Goal: Navigation & Orientation: Find specific page/section

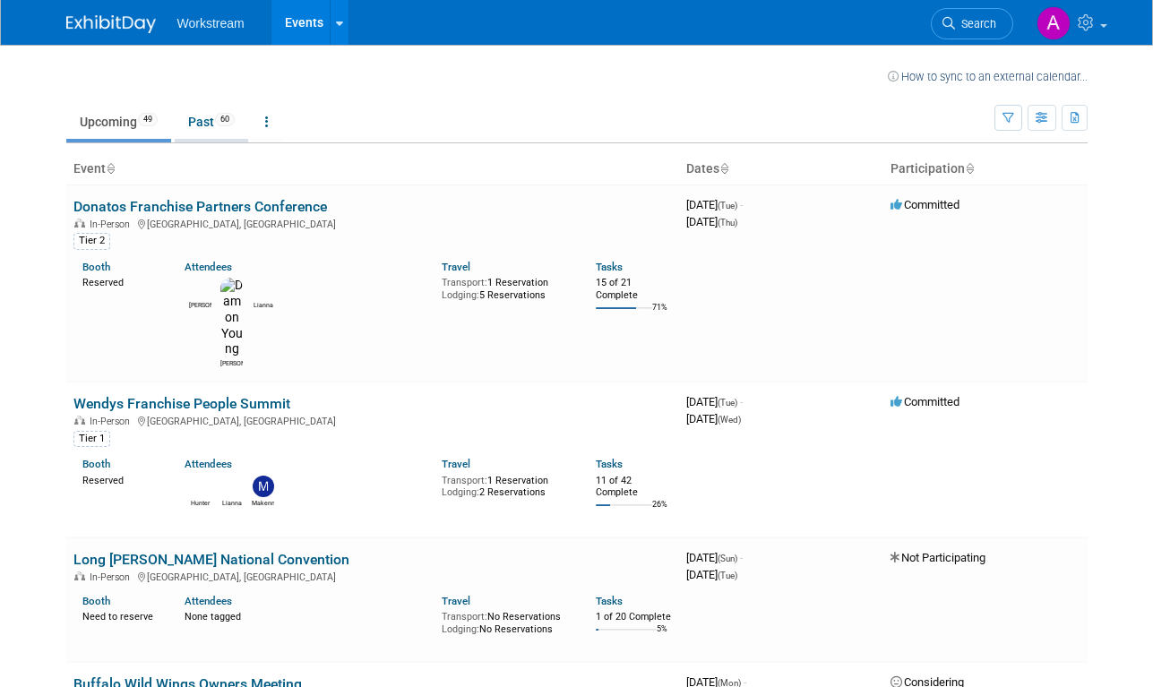
click at [216, 127] on link "Past 60" at bounding box center [211, 122] width 73 height 34
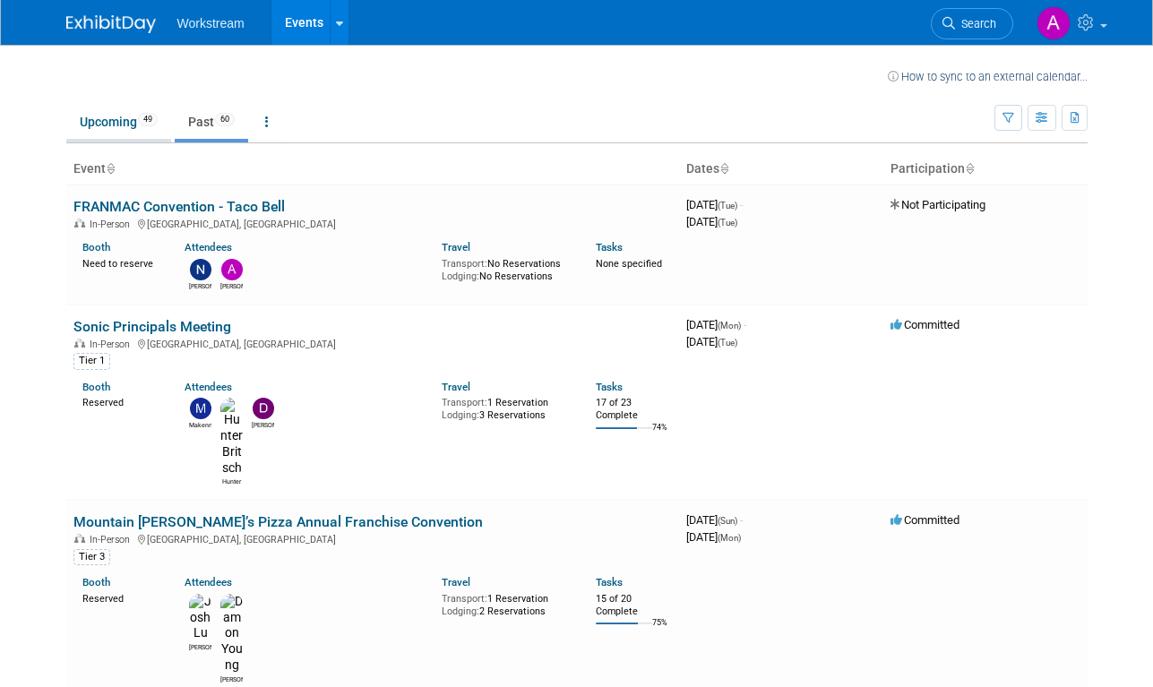
click at [126, 107] on link "Upcoming 49" at bounding box center [118, 122] width 105 height 34
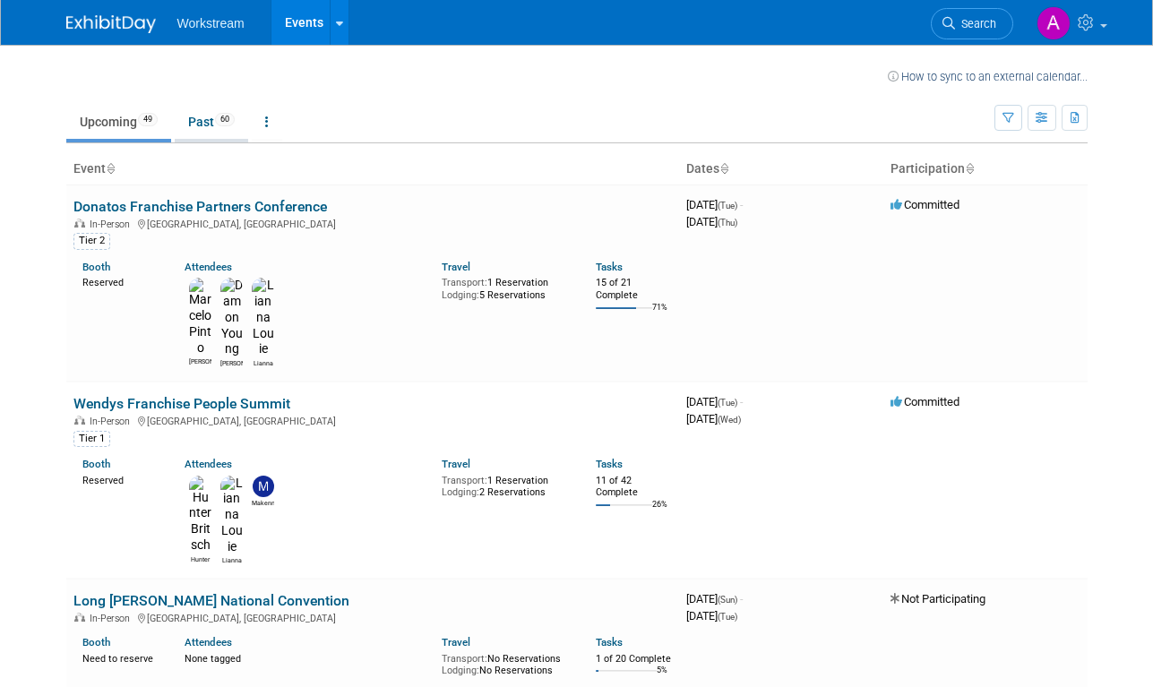
click at [199, 107] on link "Past 60" at bounding box center [211, 122] width 73 height 34
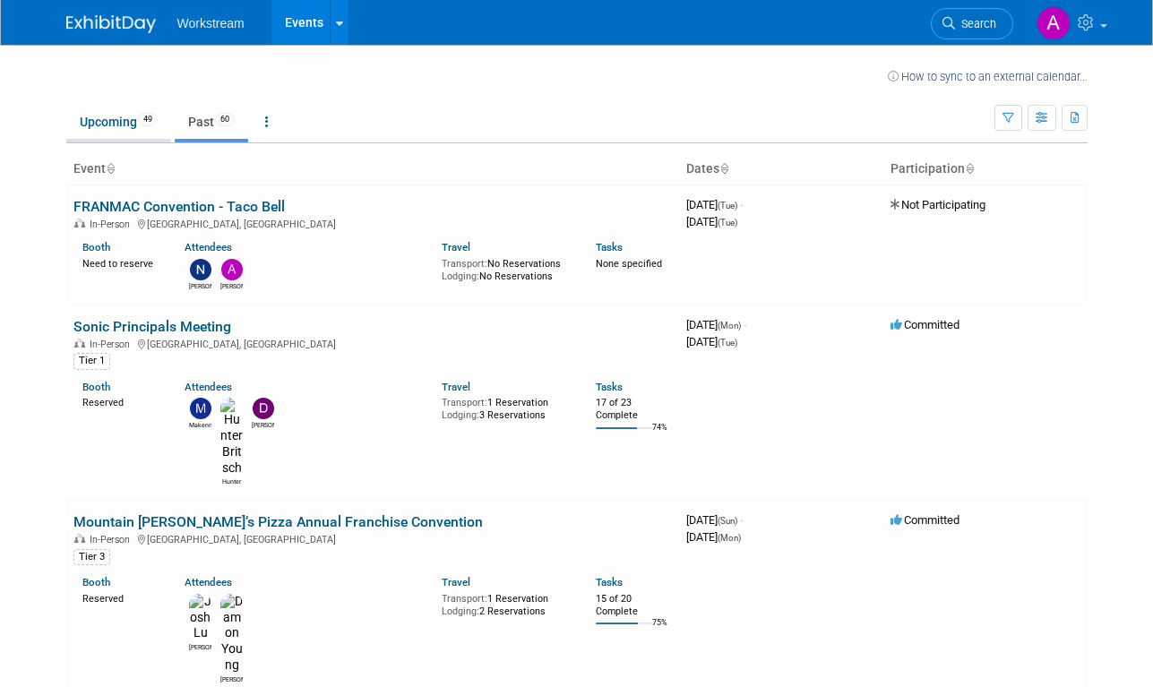
click at [124, 111] on link "Upcoming 49" at bounding box center [118, 122] width 105 height 34
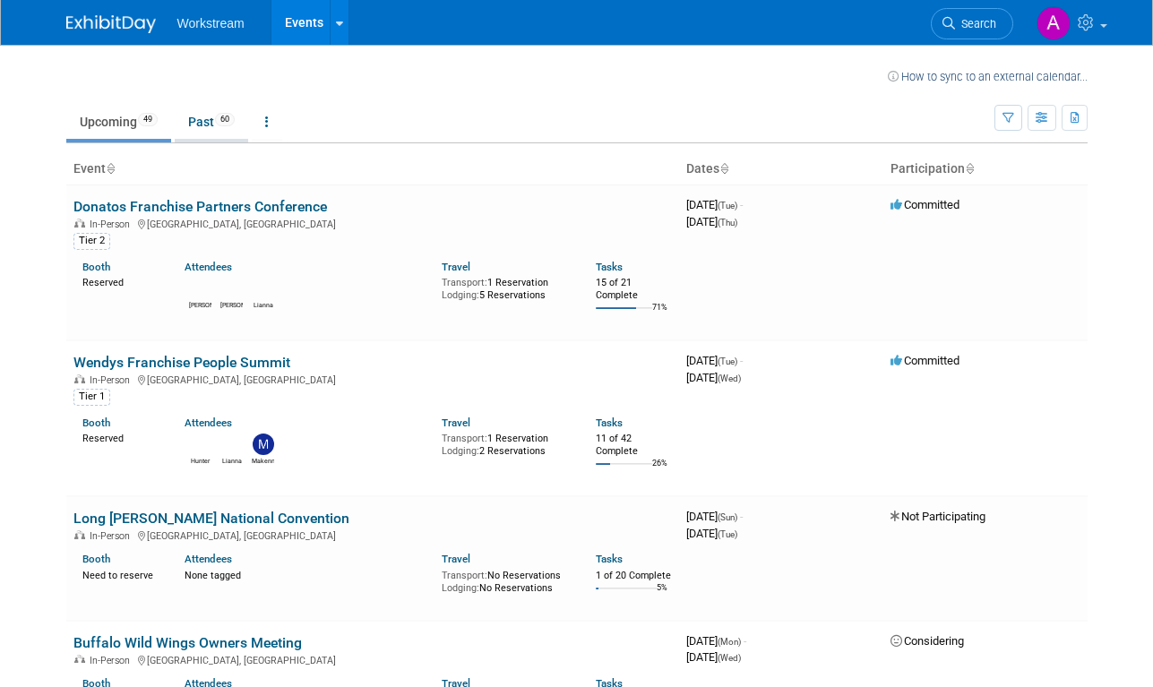
click at [241, 130] on link "Past 60" at bounding box center [211, 122] width 73 height 34
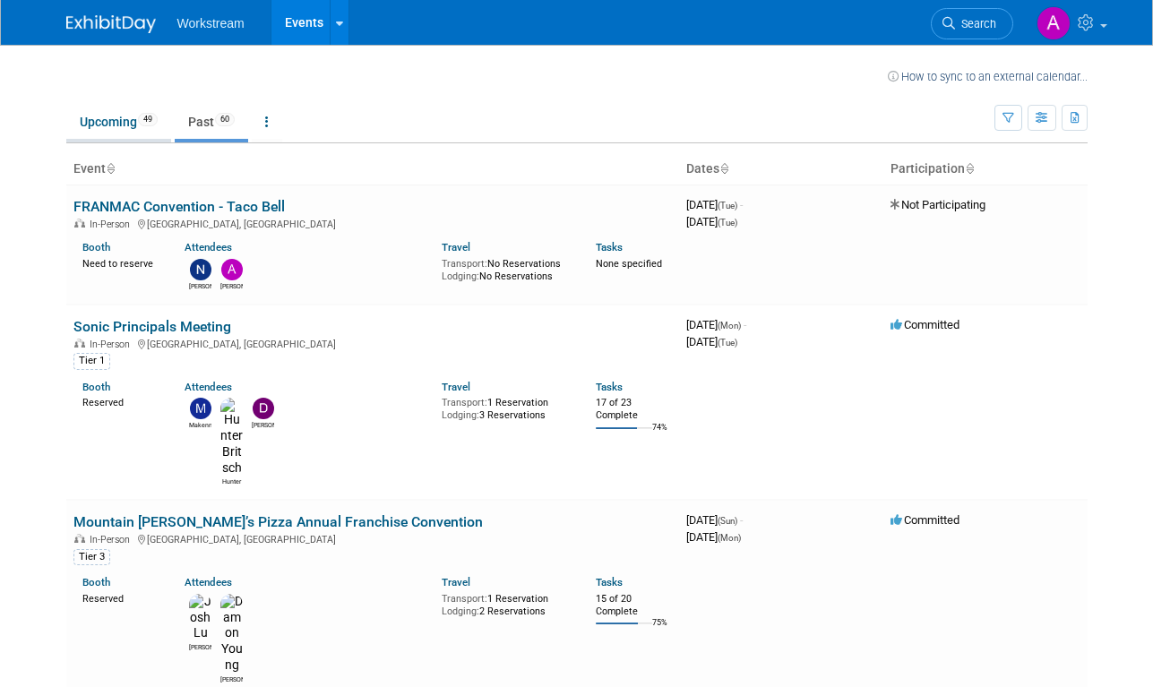
click at [138, 129] on link "Upcoming 49" at bounding box center [118, 122] width 105 height 34
